Goal: Task Accomplishment & Management: Use online tool/utility

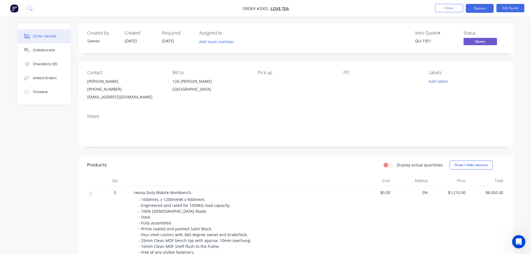
click at [445, 11] on button "Close" at bounding box center [449, 8] width 28 height 8
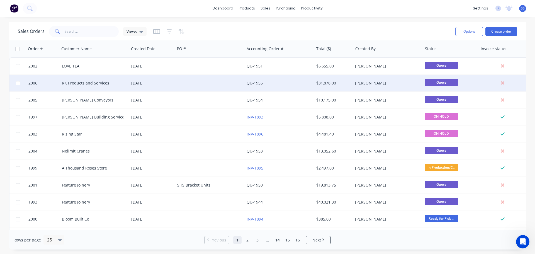
click at [179, 79] on div at bounding box center [209, 83] width 69 height 17
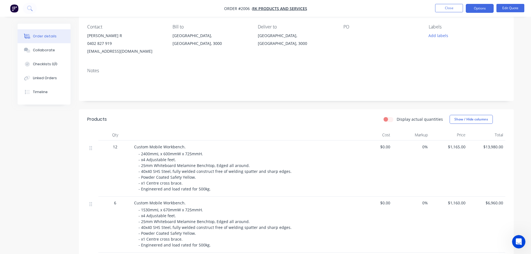
scroll to position [111, 0]
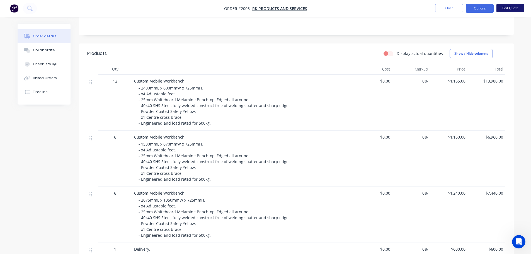
click at [508, 9] on button "Edit Quote" at bounding box center [510, 8] width 28 height 8
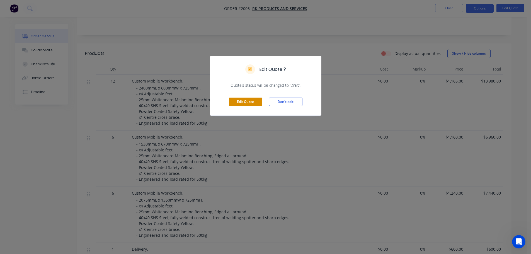
click at [257, 104] on button "Edit Quote" at bounding box center [245, 102] width 33 height 8
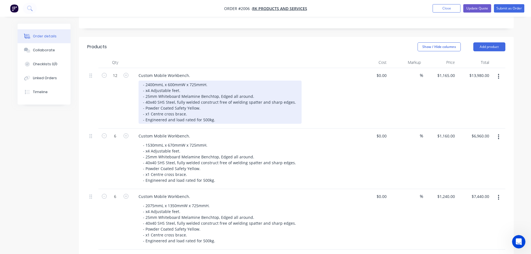
scroll to position [139, 0]
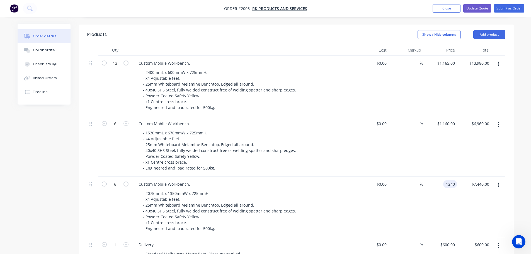
click at [453, 180] on input "1240" at bounding box center [451, 184] width 12 height 8
type input "$1,310.00"
type input "$7,860.00"
click at [438, 177] on div "$1,310.00 1310" at bounding box center [440, 207] width 34 height 60
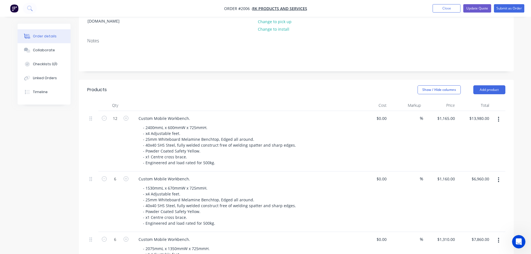
scroll to position [84, 0]
click at [450, 115] on input "1165" at bounding box center [447, 119] width 20 height 8
type input "$1,235.00"
type input "$14,820.00"
click at [378, 86] on div "Show / Hide columns Add product" at bounding box center [340, 90] width 329 height 9
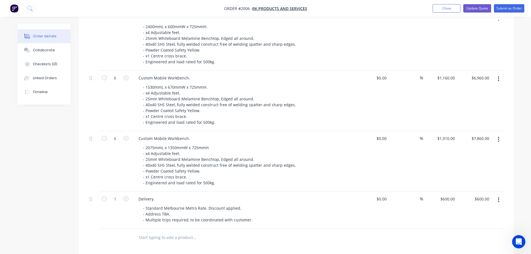
scroll to position [145, 0]
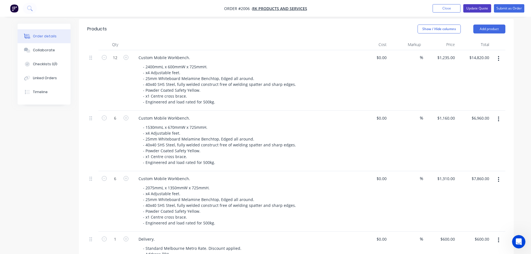
click at [468, 8] on button "Update Quote" at bounding box center [477, 8] width 28 height 8
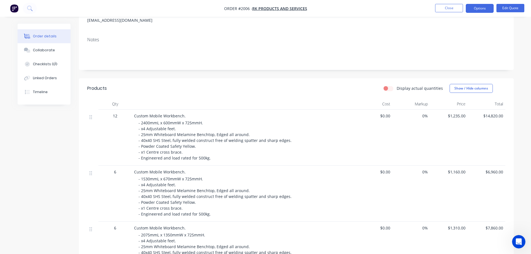
scroll to position [84, 0]
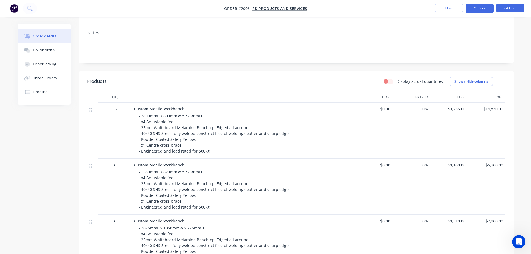
click at [452, 110] on span "$1,235.00" at bounding box center [448, 109] width 33 height 6
click at [502, 6] on button "Edit Quote" at bounding box center [510, 8] width 28 height 8
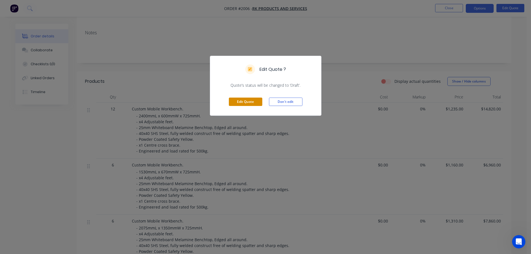
click at [244, 101] on button "Edit Quote" at bounding box center [245, 102] width 33 height 8
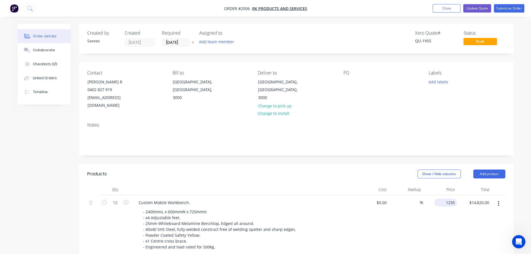
click at [442, 197] on div "1235 $1,235.00" at bounding box center [440, 225] width 34 height 60
type input "$1,195.00"
type input "$14,340.00"
click at [379, 164] on header "Products Show / Hide columns Add product" at bounding box center [296, 174] width 435 height 20
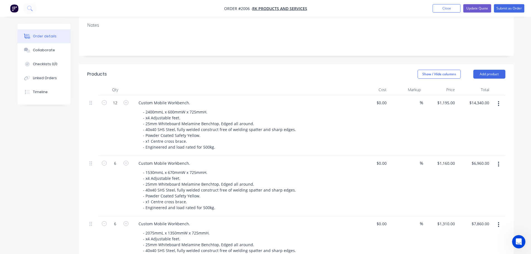
scroll to position [111, 0]
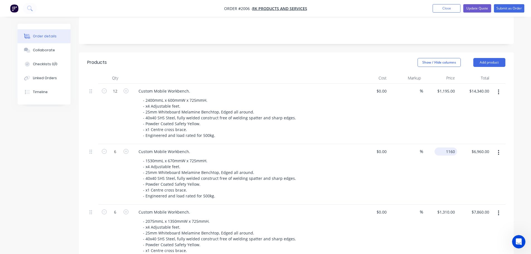
click at [450, 147] on input "1160" at bounding box center [447, 151] width 20 height 8
type input "$1,120.00"
type input "$6,720.00"
click at [322, 119] on div "- 2400mmL x 600mmW x 725mmH. - x4 Adjustable feet. - 25mm Whiteboard Melamine B…" at bounding box center [245, 117] width 214 height 43
click at [444, 208] on div "1310 $1,310.00" at bounding box center [445, 212] width 23 height 8
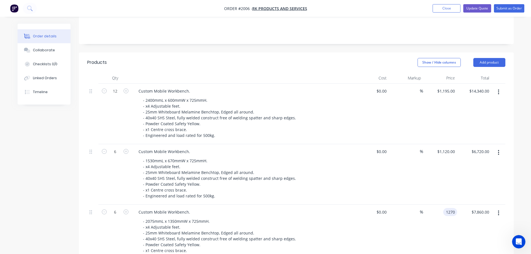
type input "$1,270.00"
type input "$7,620.00"
click at [517, 182] on div "Order details Collaborate Checklists 0/0 Linked Orders Timeline Order details C…" at bounding box center [265, 187] width 507 height 550
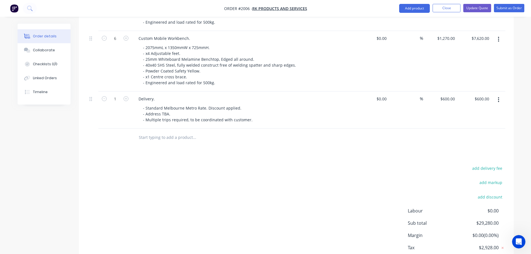
scroll to position [312, 0]
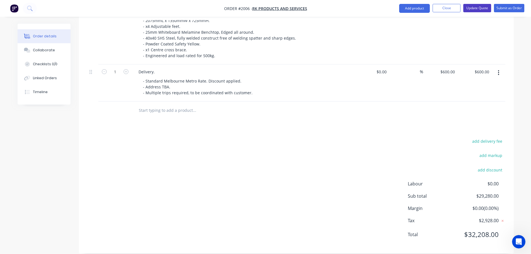
click at [477, 7] on button "Update Quote" at bounding box center [477, 8] width 28 height 8
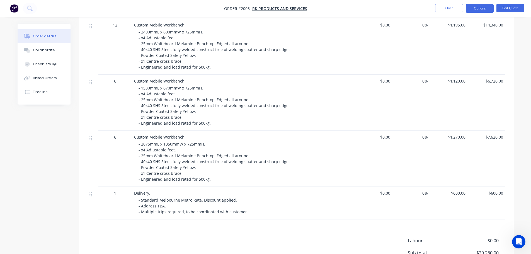
scroll to position [167, 0]
drag, startPoint x: 470, startPoint y: 7, endPoint x: 466, endPoint y: 12, distance: 6.4
click at [470, 7] on button "Options" at bounding box center [480, 8] width 28 height 9
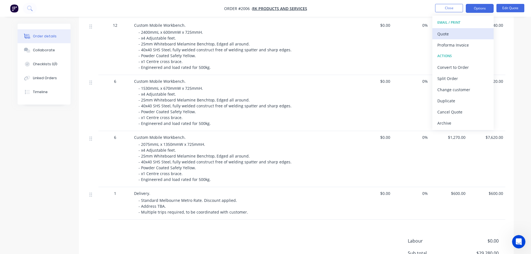
click at [450, 34] on div "Quote" at bounding box center [462, 34] width 51 height 8
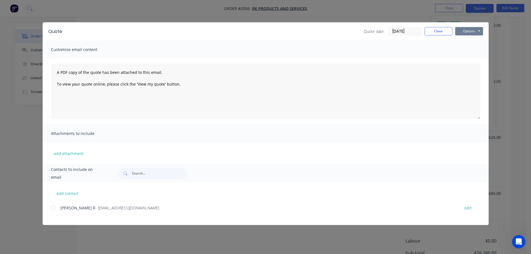
click at [464, 32] on button "Options" at bounding box center [469, 31] width 28 height 8
click at [479, 51] on button "Print" at bounding box center [473, 50] width 36 height 9
click at [431, 31] on button "Close" at bounding box center [438, 31] width 28 height 8
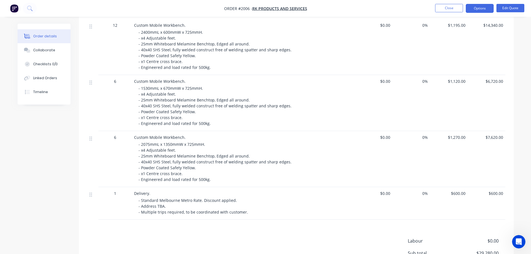
click at [440, 2] on nav "Order #2006 - RK Products and Services Close Options Edit Quote" at bounding box center [265, 8] width 531 height 17
click at [440, 3] on nav "Order #2006 - RK Products and Services Close Options Edit Quote" at bounding box center [265, 8] width 531 height 17
click at [440, 7] on button "Close" at bounding box center [449, 8] width 28 height 8
